Goal: Task Accomplishment & Management: Use online tool/utility

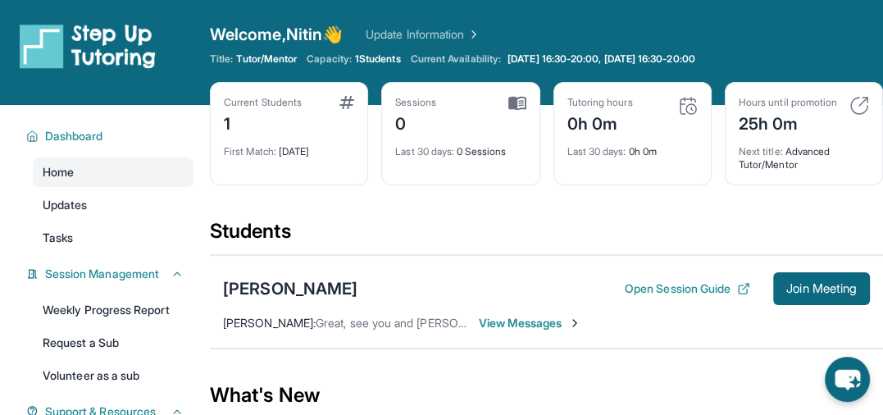
click at [869, 52] on div "Title: Tutor/Mentor Capacity: 1 Students Current Availability: [DATE] 16:30-20:…" at bounding box center [546, 58] width 673 height 13
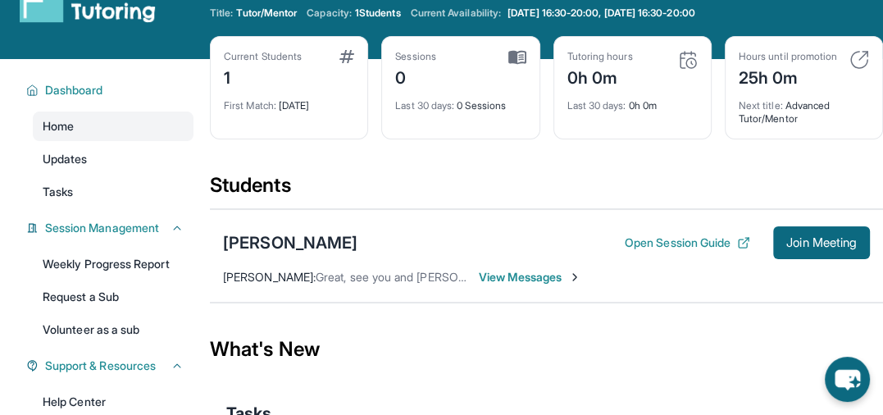
scroll to position [44, 0]
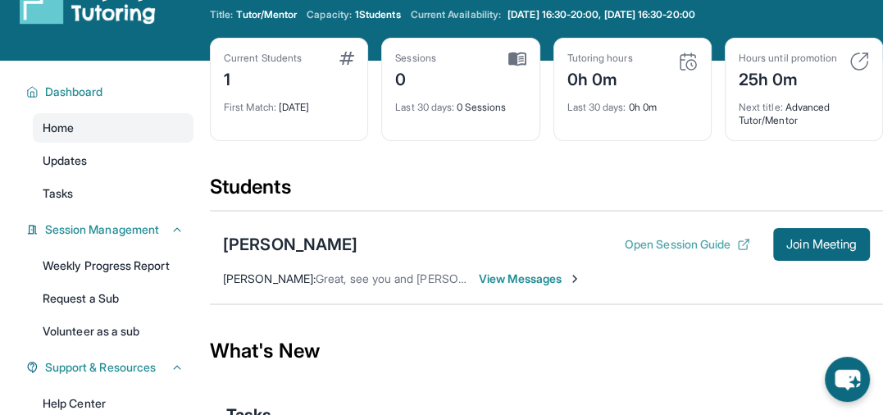
click at [688, 252] on button "Open Session Guide" at bounding box center [687, 244] width 125 height 16
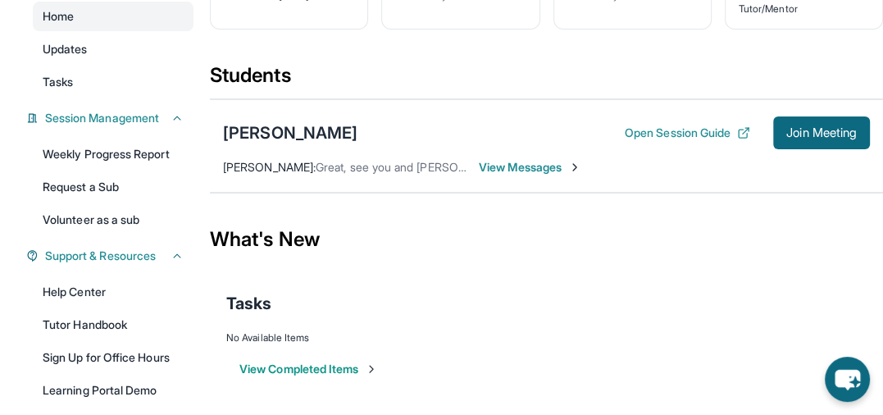
scroll to position [163, 0]
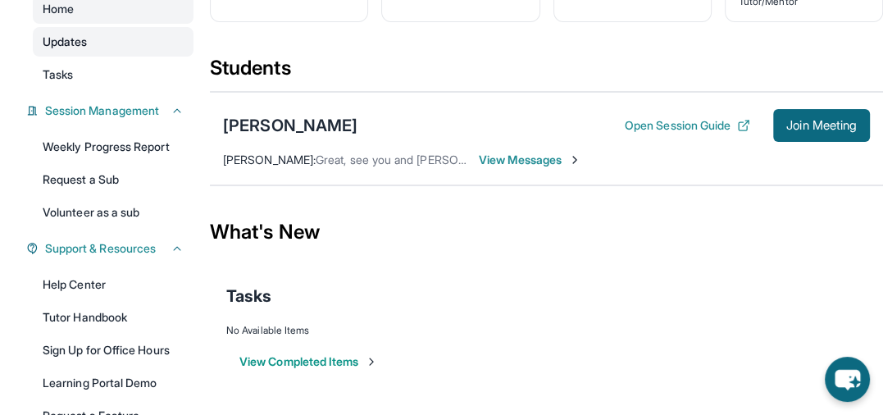
click at [111, 44] on link "Updates" at bounding box center [113, 42] width 161 height 30
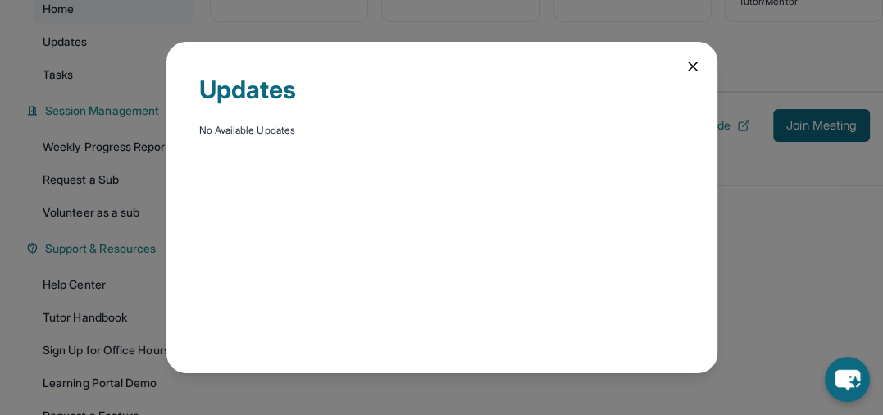
click at [696, 69] on icon at bounding box center [692, 66] width 16 height 16
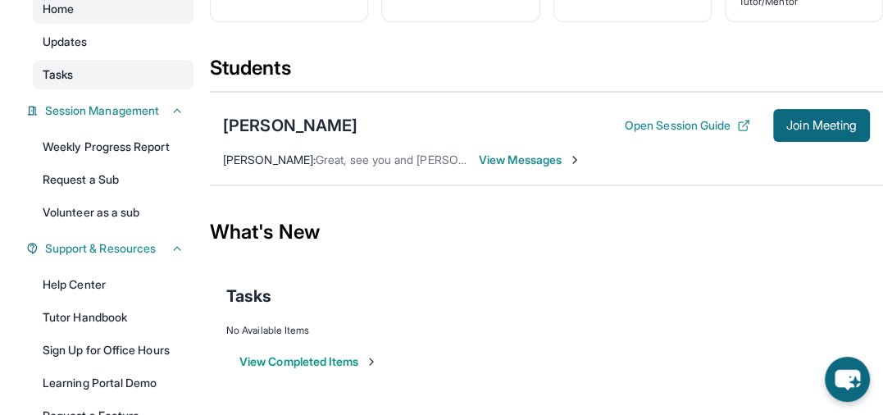
click at [134, 66] on link "Tasks" at bounding box center [113, 75] width 161 height 30
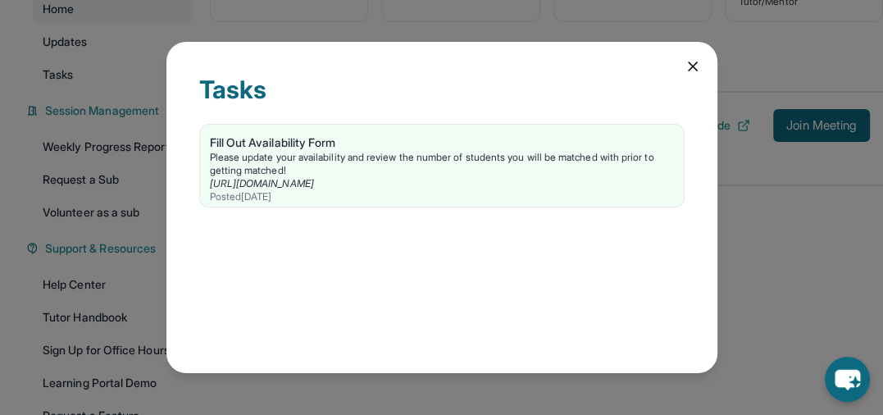
click at [692, 64] on icon at bounding box center [692, 66] width 16 height 16
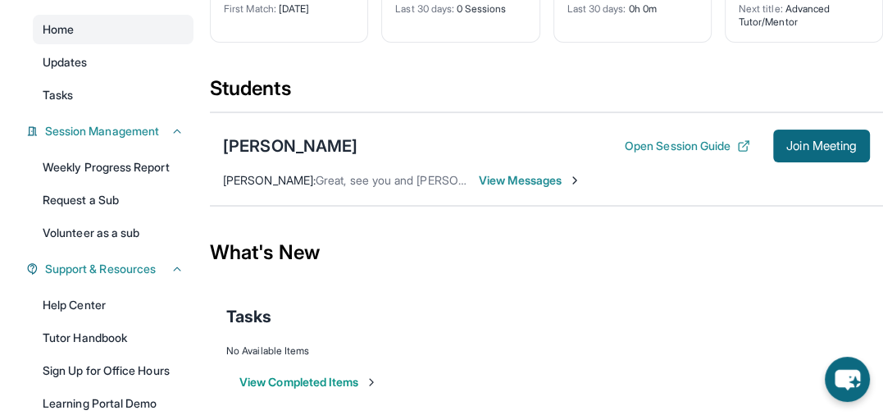
scroll to position [148, 0]
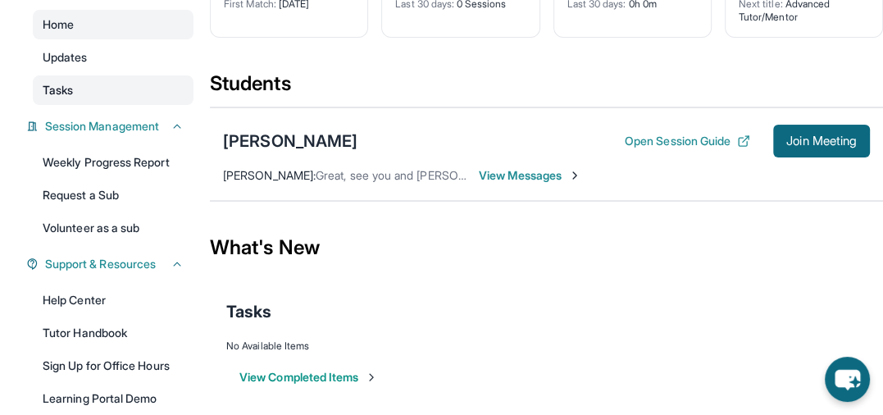
click at [111, 89] on link "Tasks" at bounding box center [113, 90] width 161 height 30
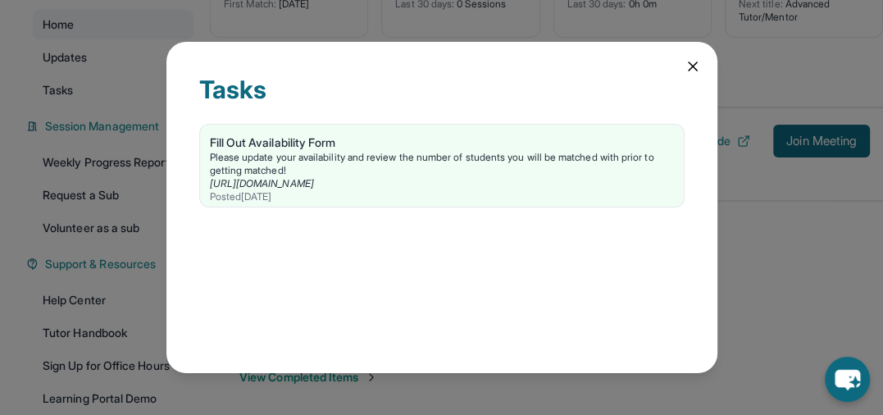
click at [689, 65] on icon at bounding box center [692, 66] width 16 height 16
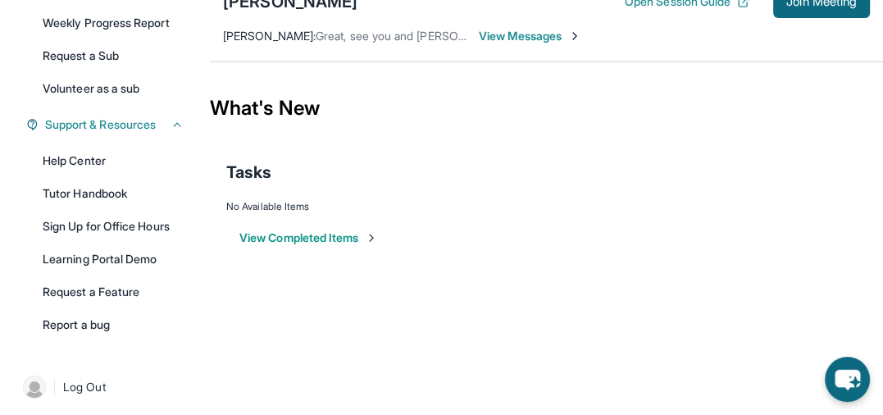
scroll to position [293, 0]
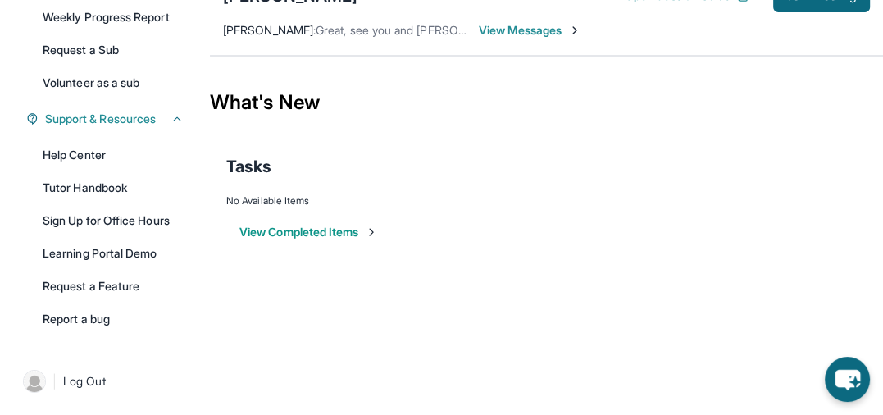
click at [299, 240] on button "View Completed Items" at bounding box center [308, 232] width 139 height 16
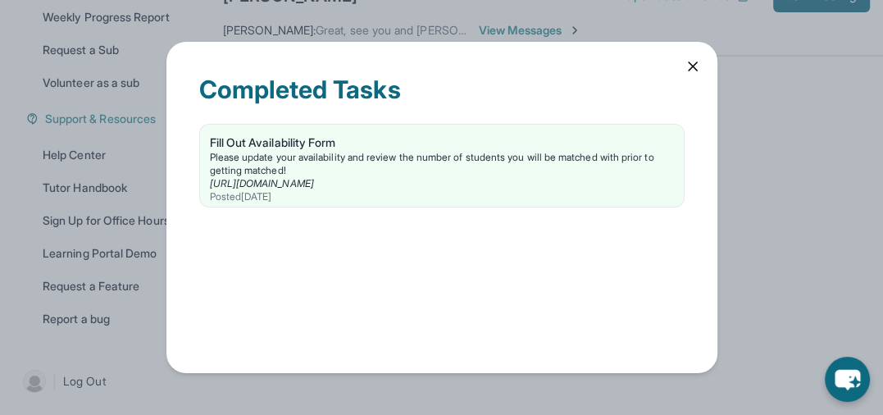
click at [688, 61] on icon at bounding box center [692, 66] width 16 height 16
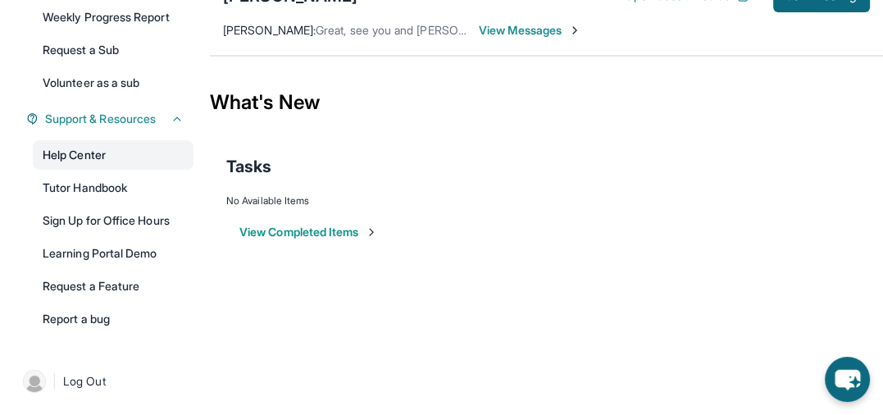
click at [78, 143] on link "Help Center" at bounding box center [113, 155] width 161 height 30
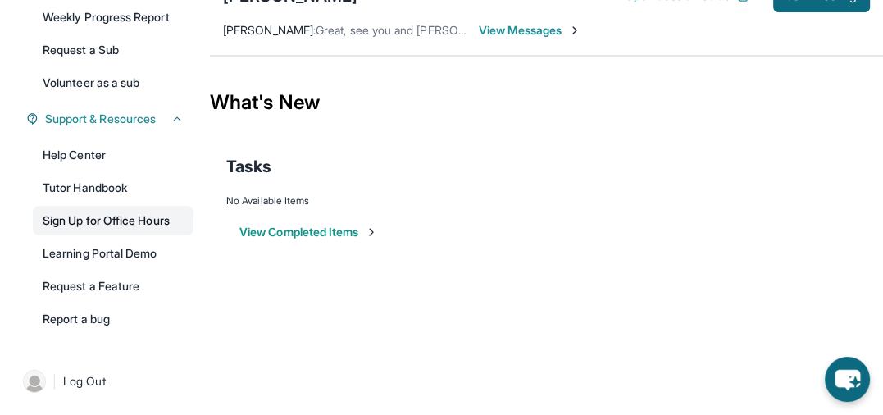
click at [70, 220] on link "Sign Up for Office Hours" at bounding box center [113, 221] width 161 height 30
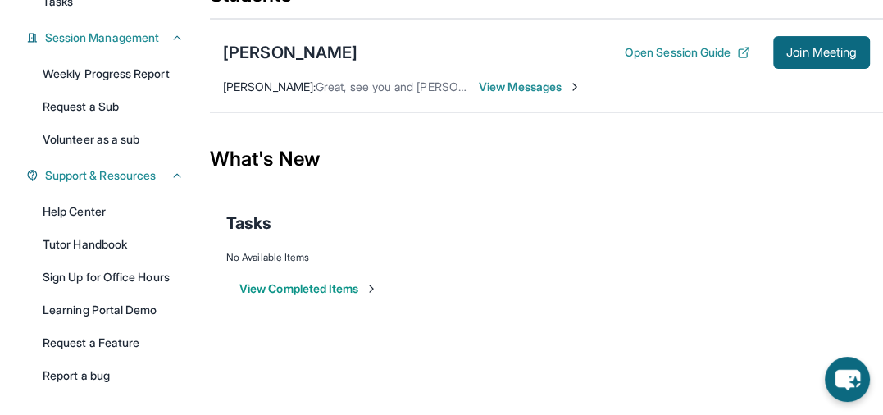
scroll to position [250, 0]
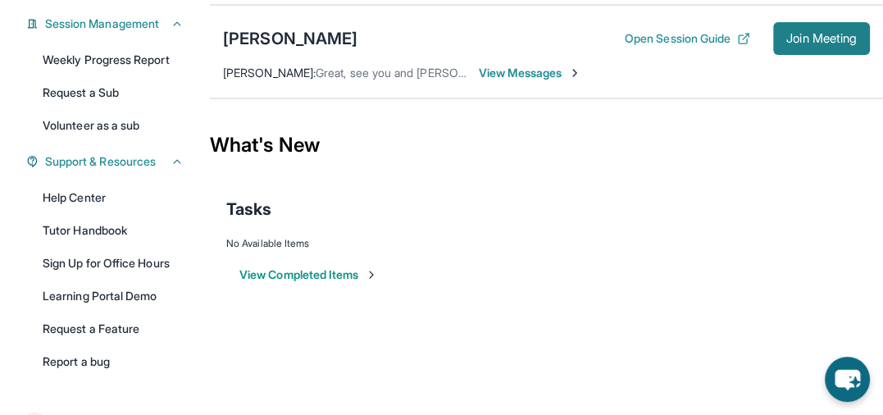
click at [852, 43] on span "Join Meeting" at bounding box center [821, 39] width 70 height 10
click at [784, 42] on button "Join Meeting" at bounding box center [821, 38] width 97 height 33
